Goal: Transaction & Acquisition: Purchase product/service

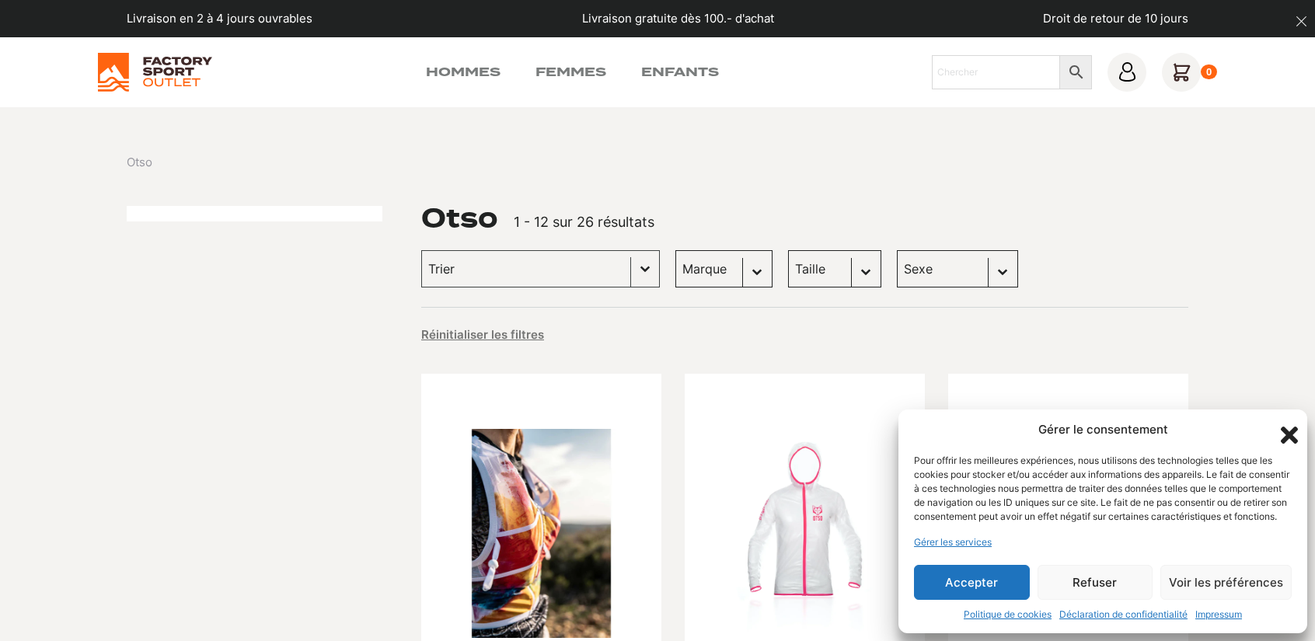
click at [938, 584] on button "Accepter" at bounding box center [972, 582] width 116 height 35
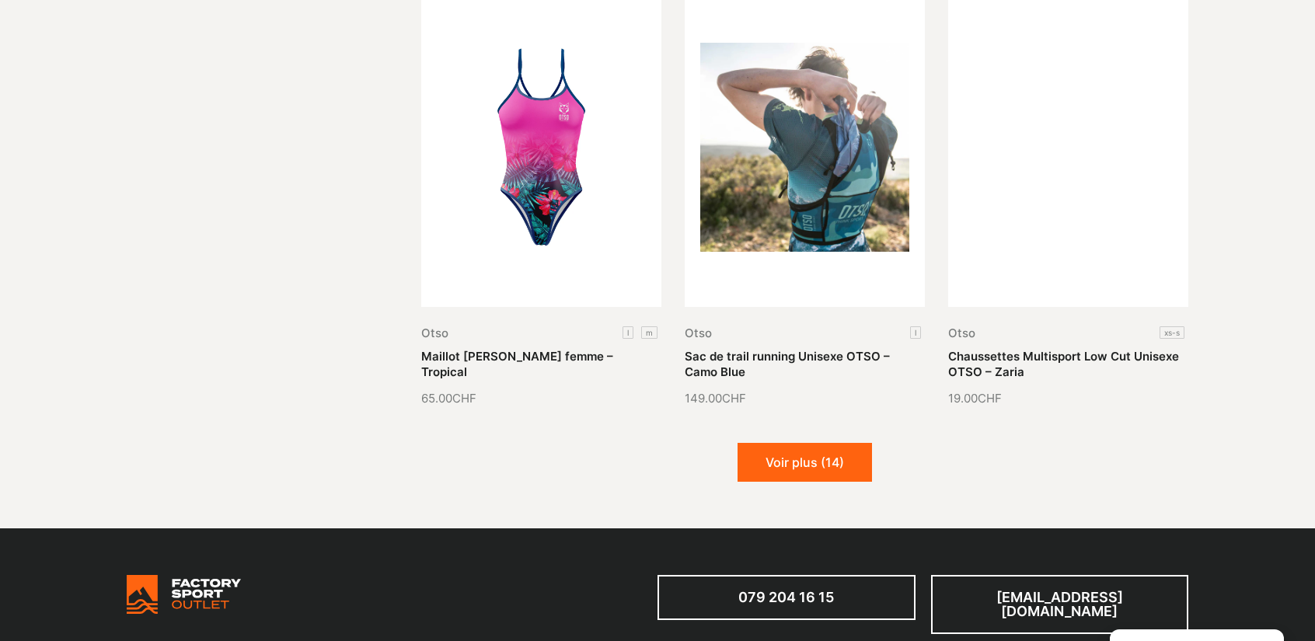
scroll to position [1786, 0]
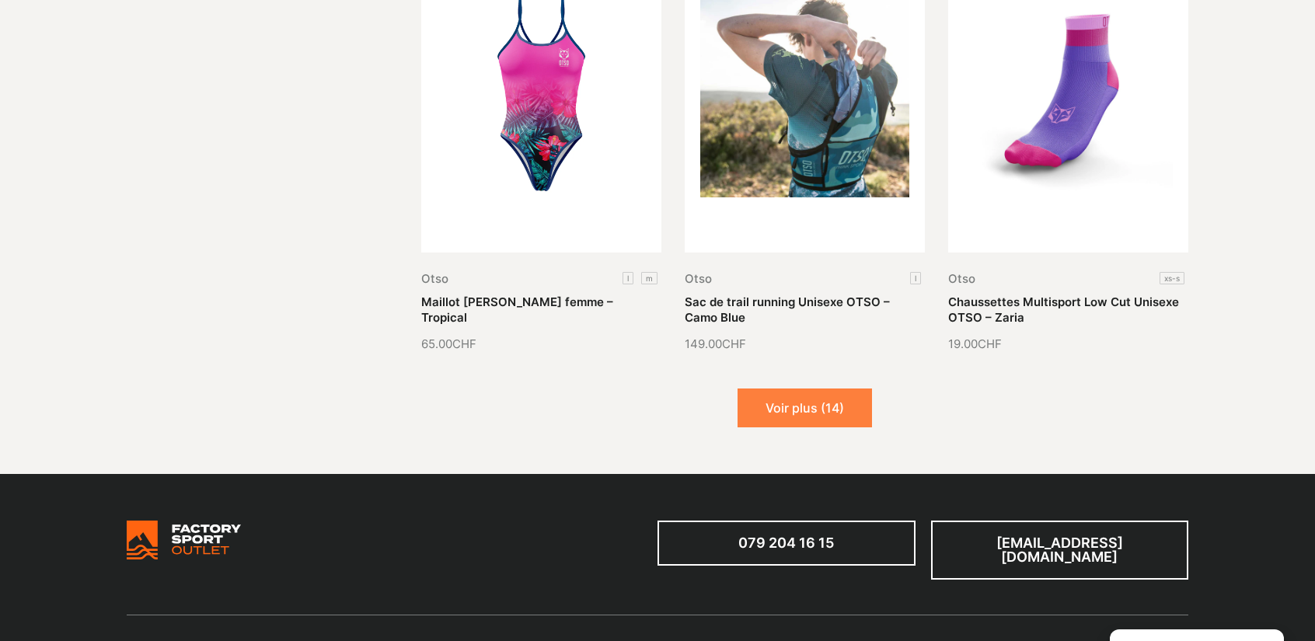
click at [833, 389] on button "Voir plus (14)" at bounding box center [805, 408] width 134 height 39
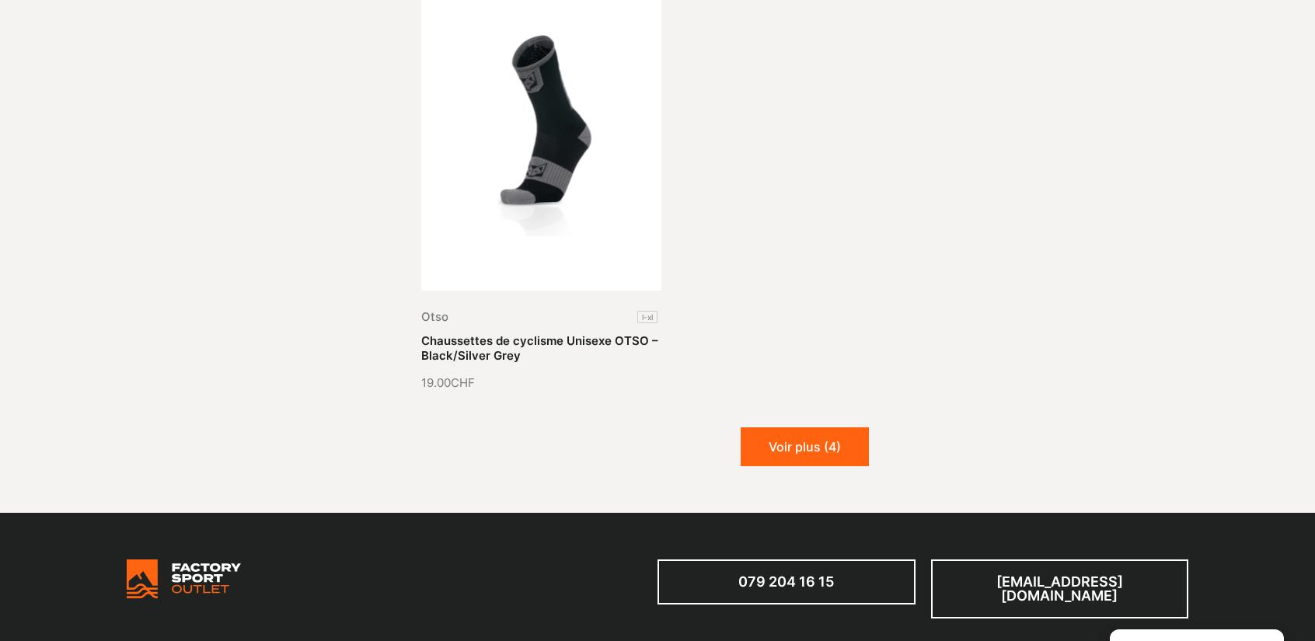
scroll to position [3535, 0]
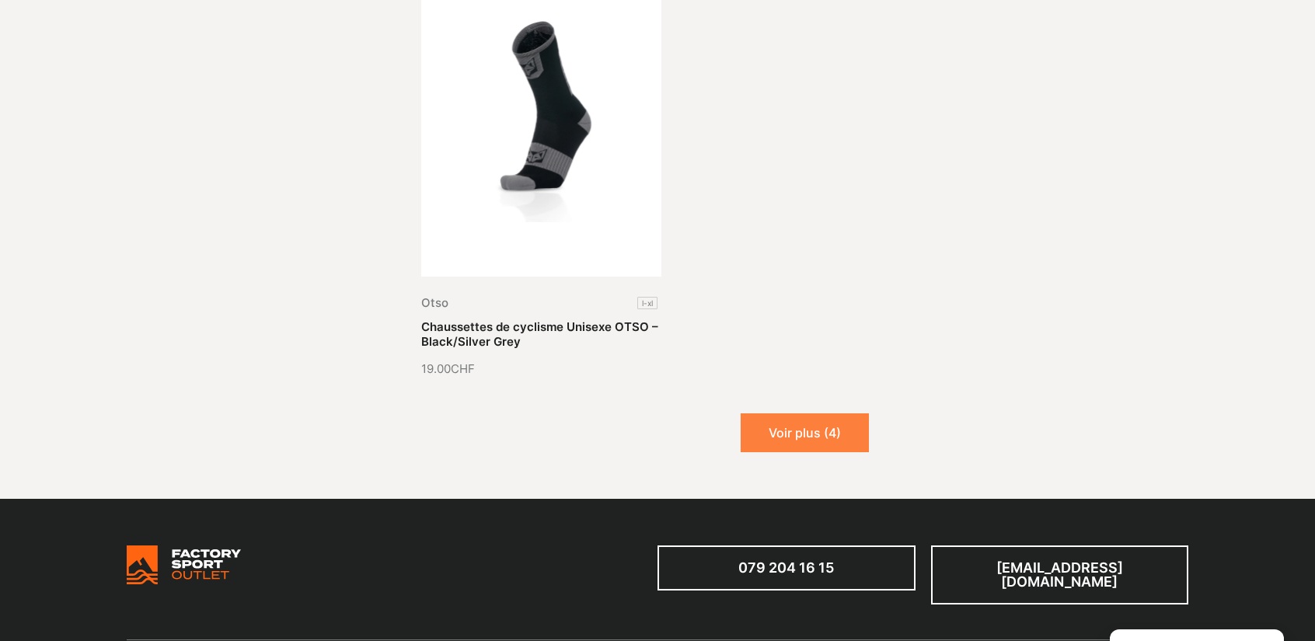
click at [837, 428] on button "Voir plus (4)" at bounding box center [805, 433] width 128 height 39
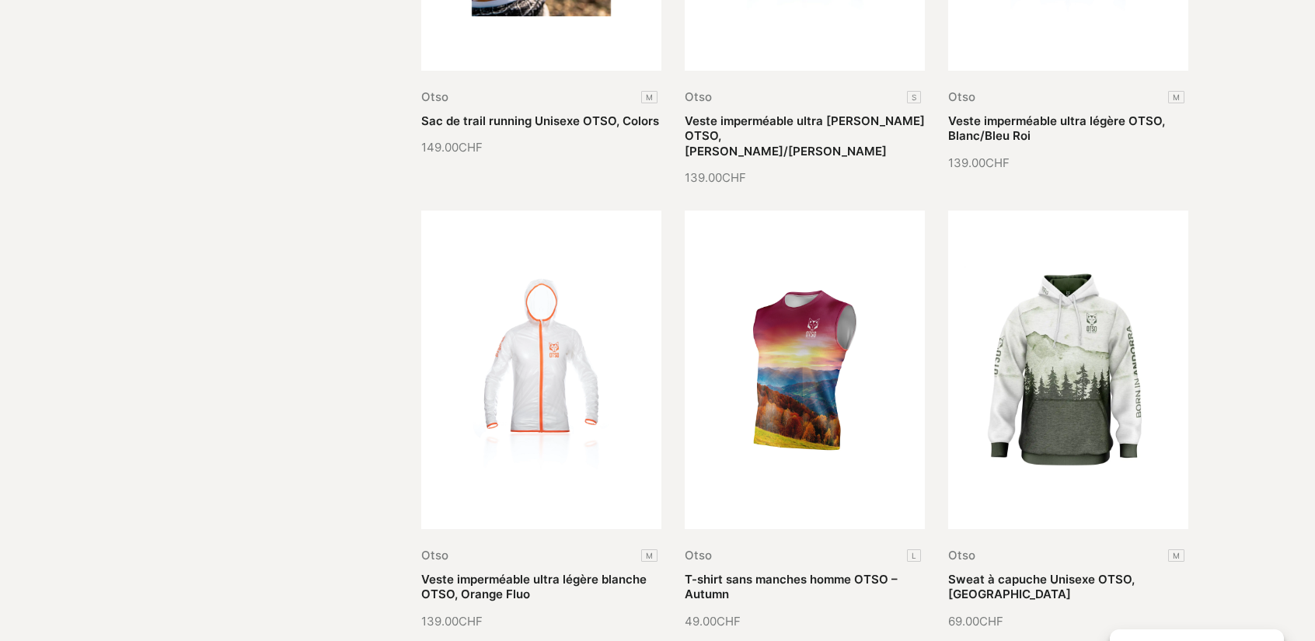
scroll to position [619, 0]
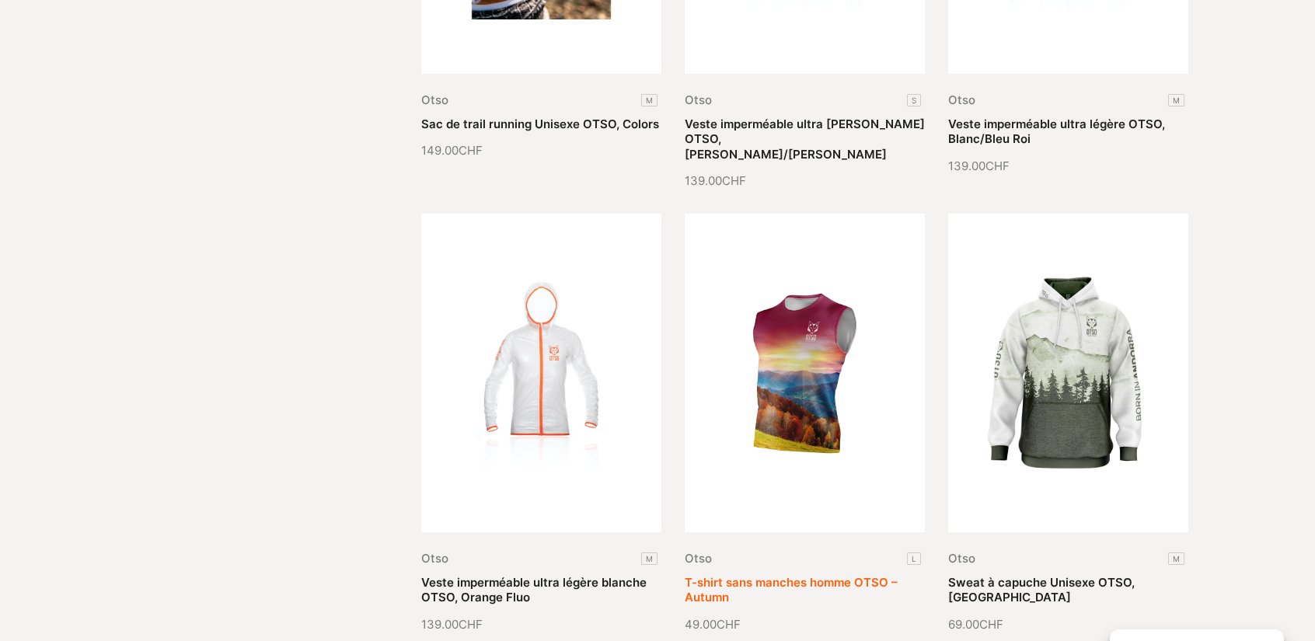
click at [809, 575] on link "T-shirt sans manches homme OTSO – Autumn" at bounding box center [791, 590] width 213 height 30
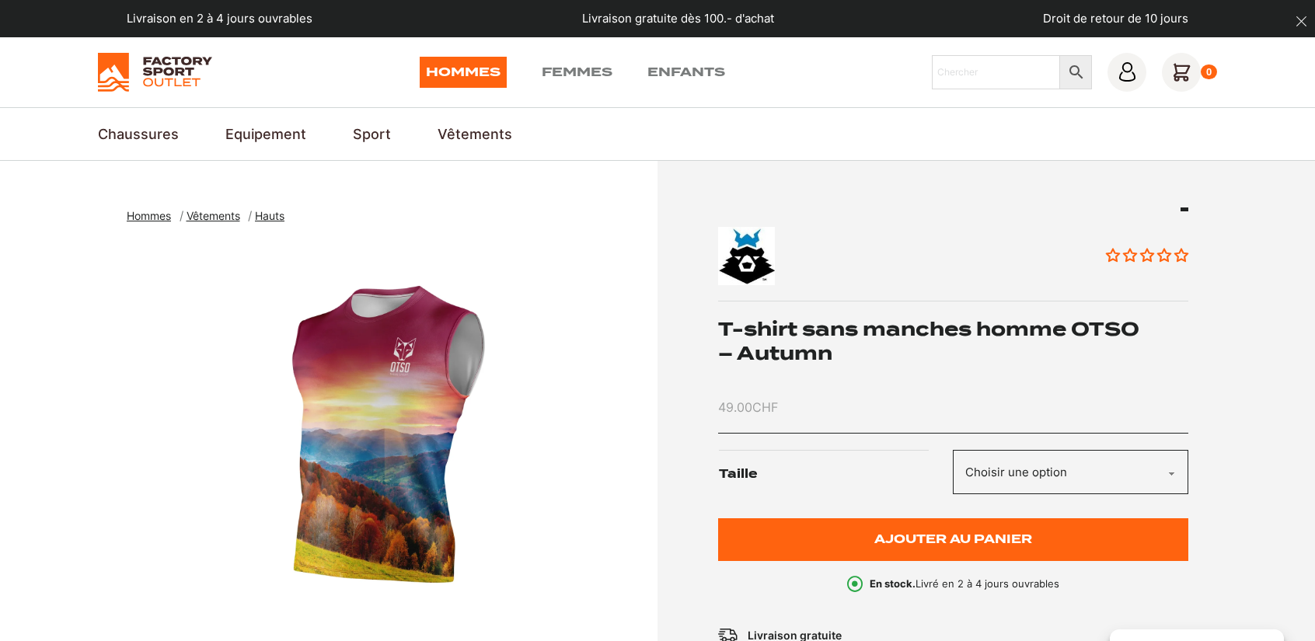
select select "L"
click at [953, 450] on select "Choisir une option L" at bounding box center [1071, 472] width 236 height 44
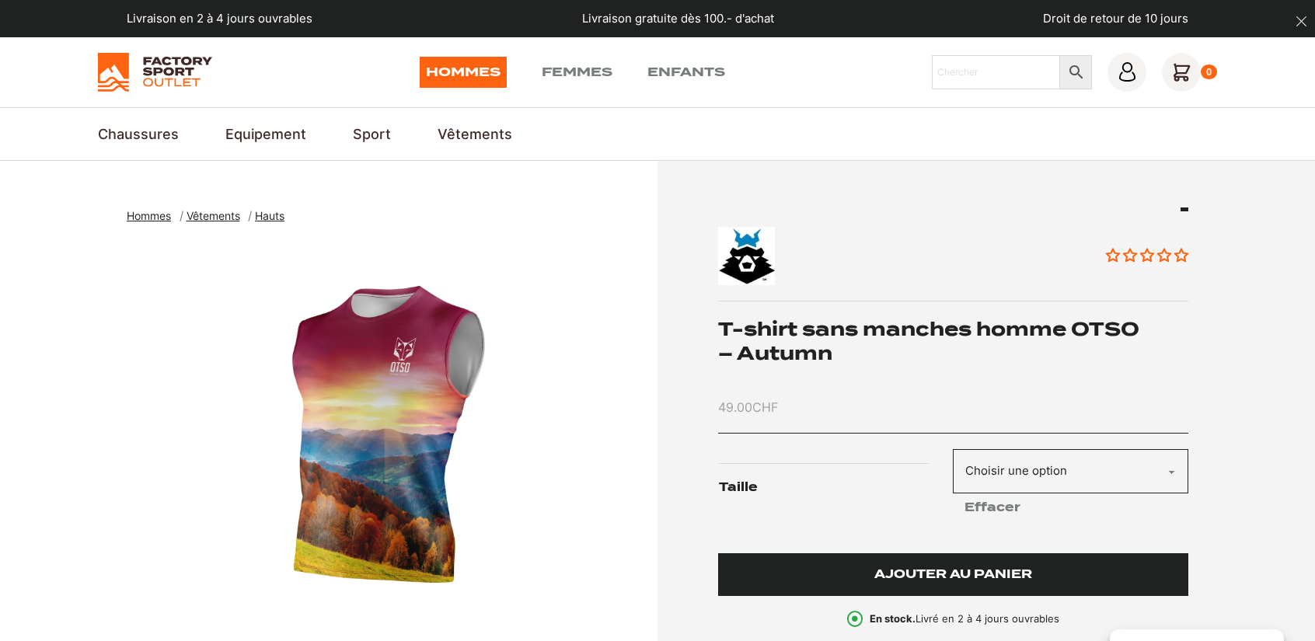
click at [850, 578] on button "Ajouter au panier" at bounding box center [953, 575] width 471 height 43
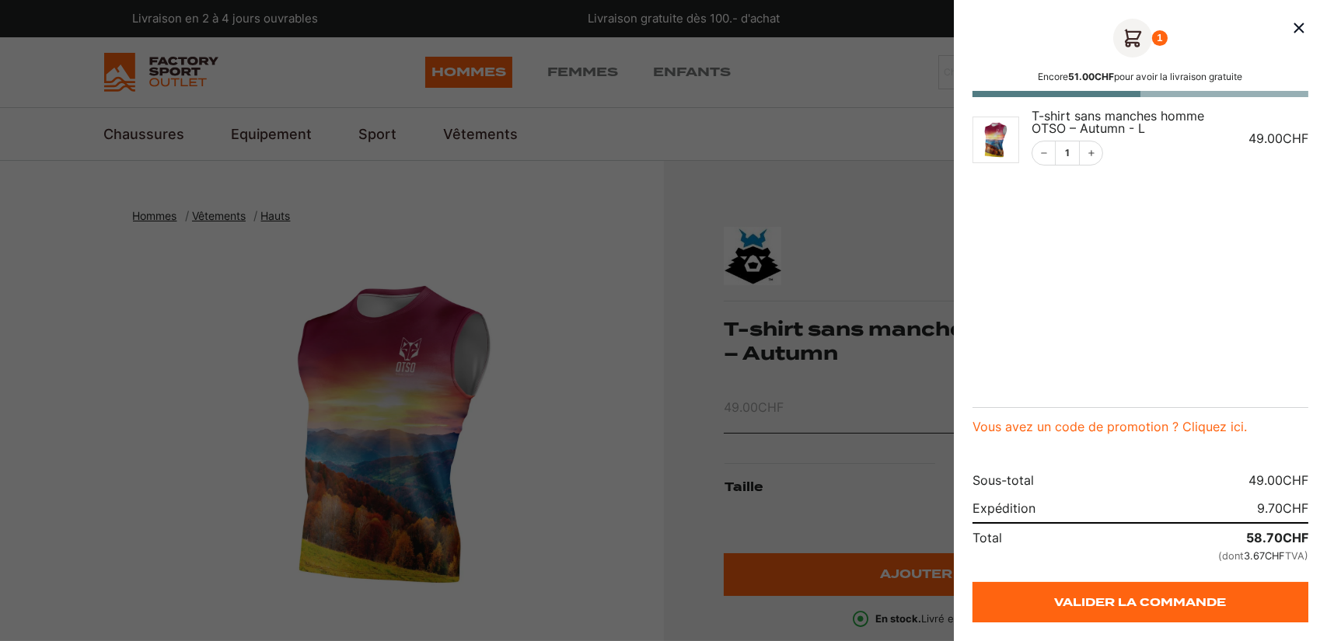
click at [681, 393] on div at bounding box center [663, 320] width 1327 height 641
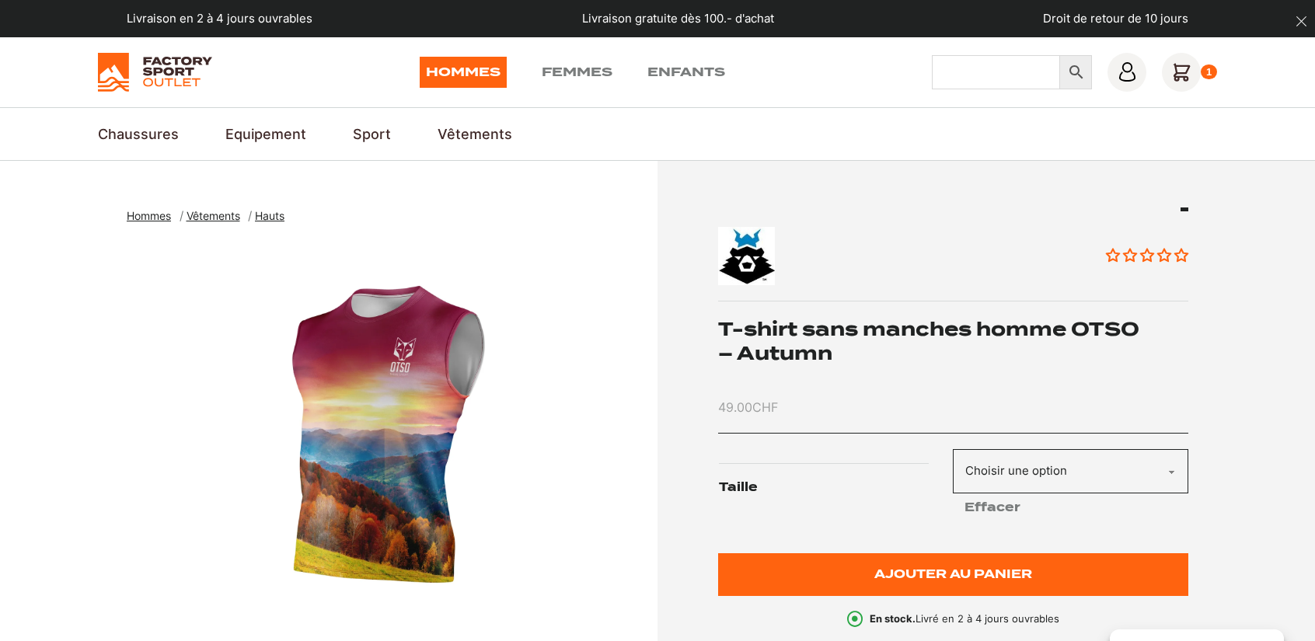
click at [980, 76] on input "Chercher" at bounding box center [996, 72] width 128 height 34
type input "0"
type input "otso"
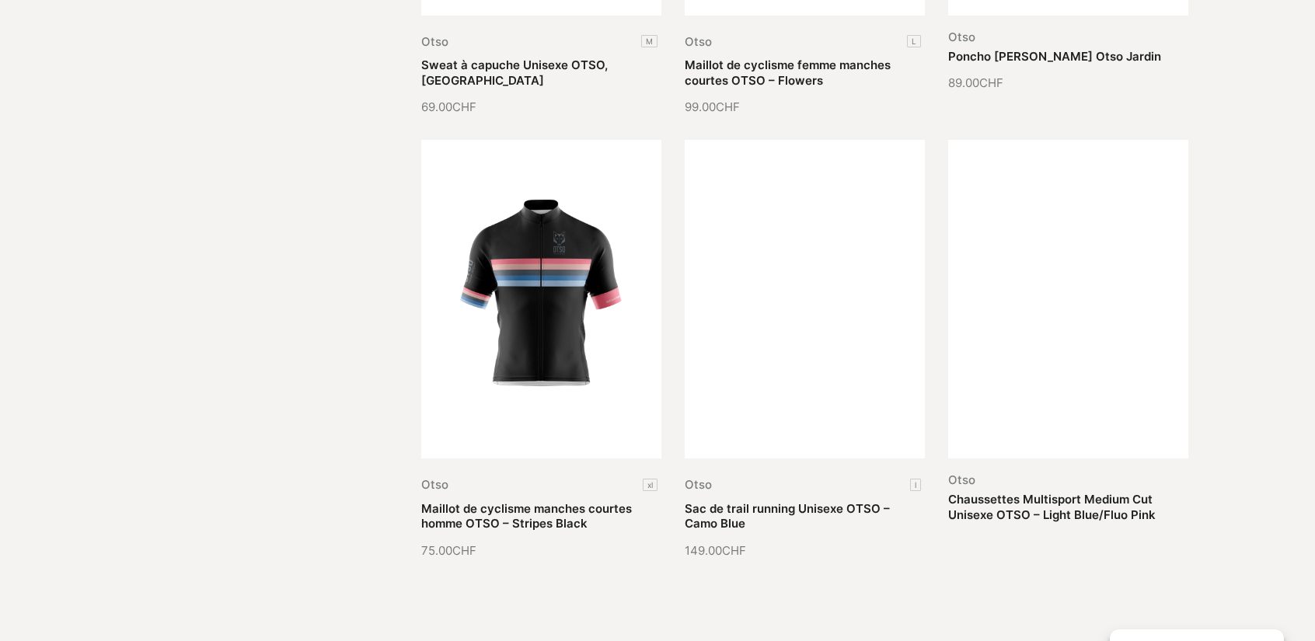
scroll to position [1584, 0]
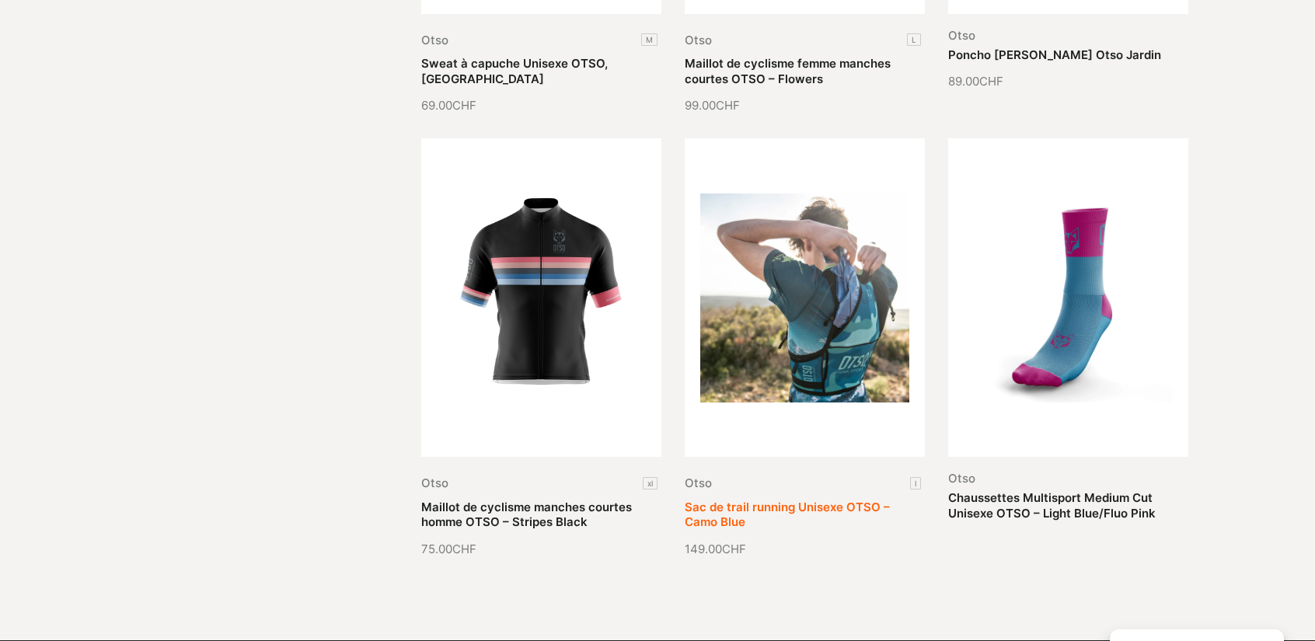
click at [843, 500] on link "Sac de trail running Unisexe OTSO – Camo Blue" at bounding box center [787, 515] width 205 height 30
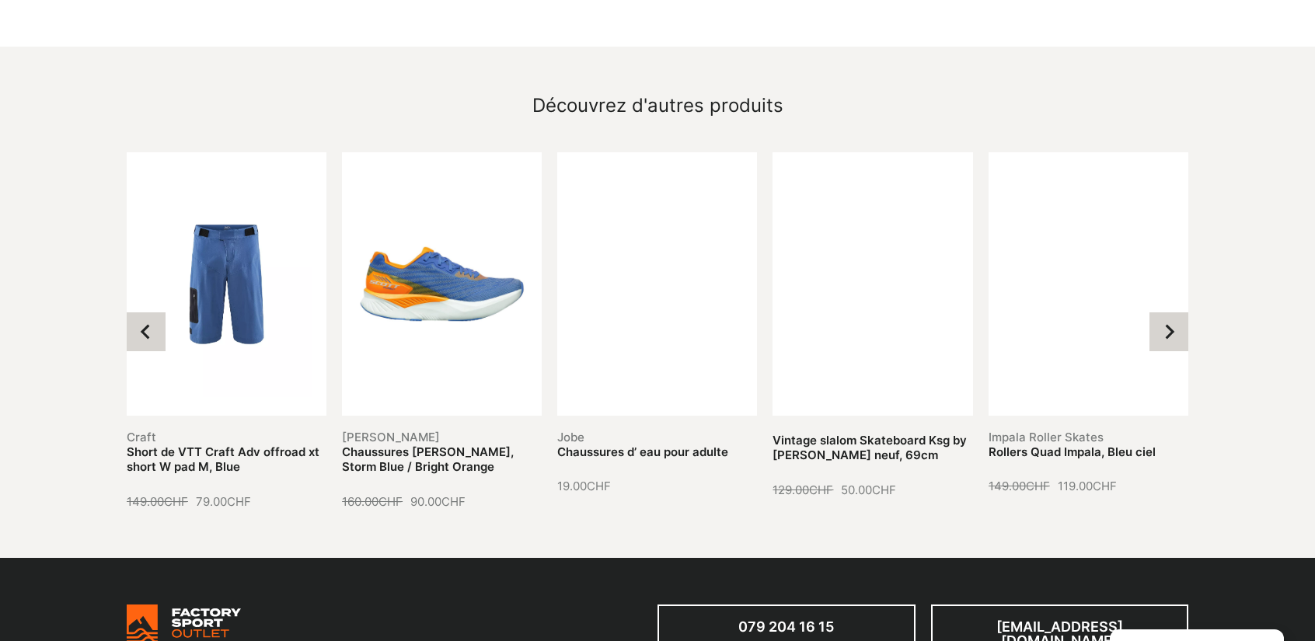
scroll to position [1698, 0]
